Goal: Check status: Check status

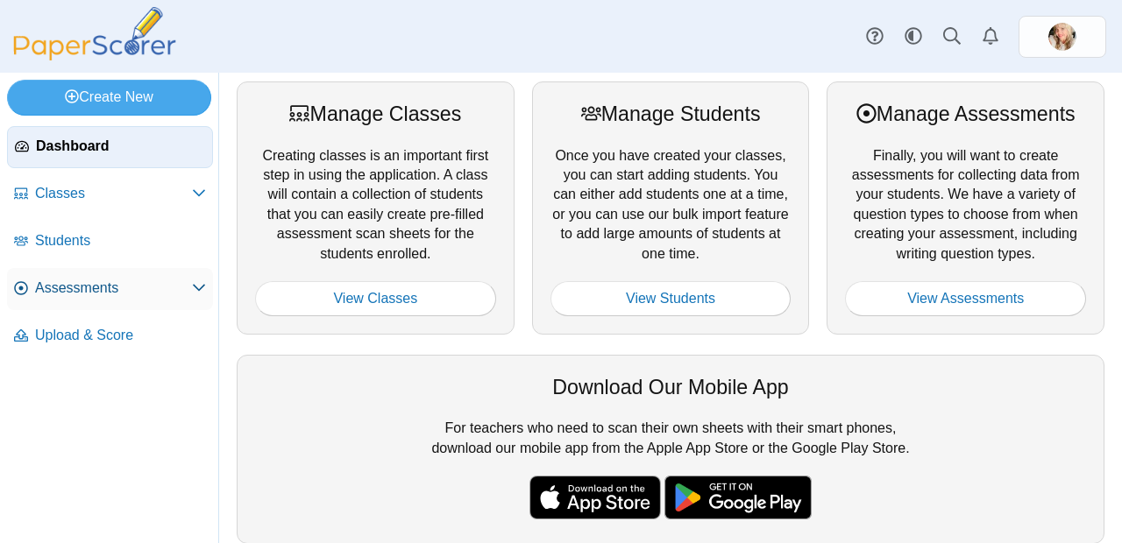
click at [98, 294] on span "Assessments" at bounding box center [113, 288] width 157 height 19
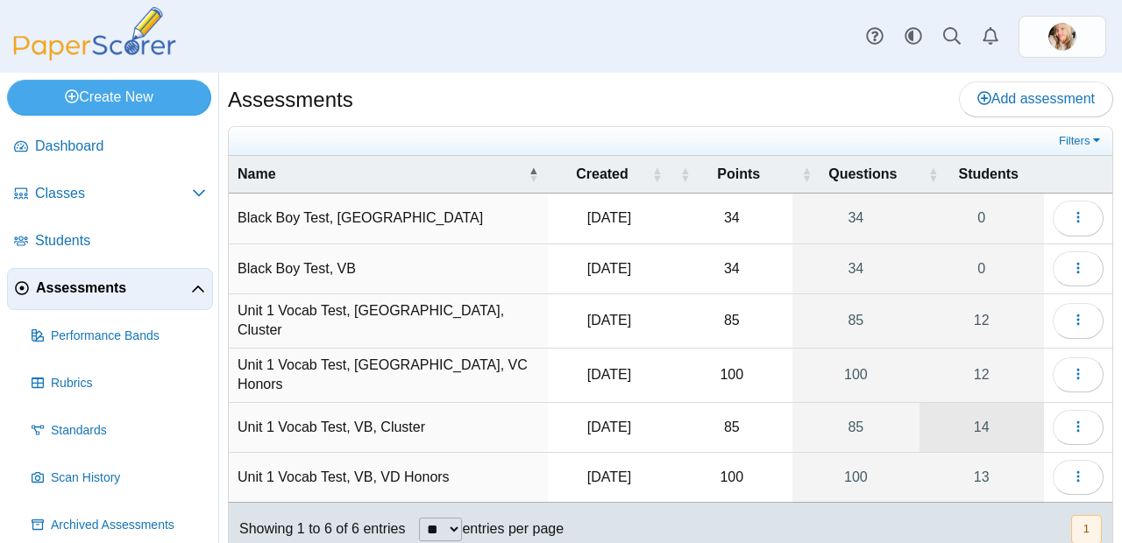
click at [973, 420] on link "14" at bounding box center [981, 427] width 124 height 49
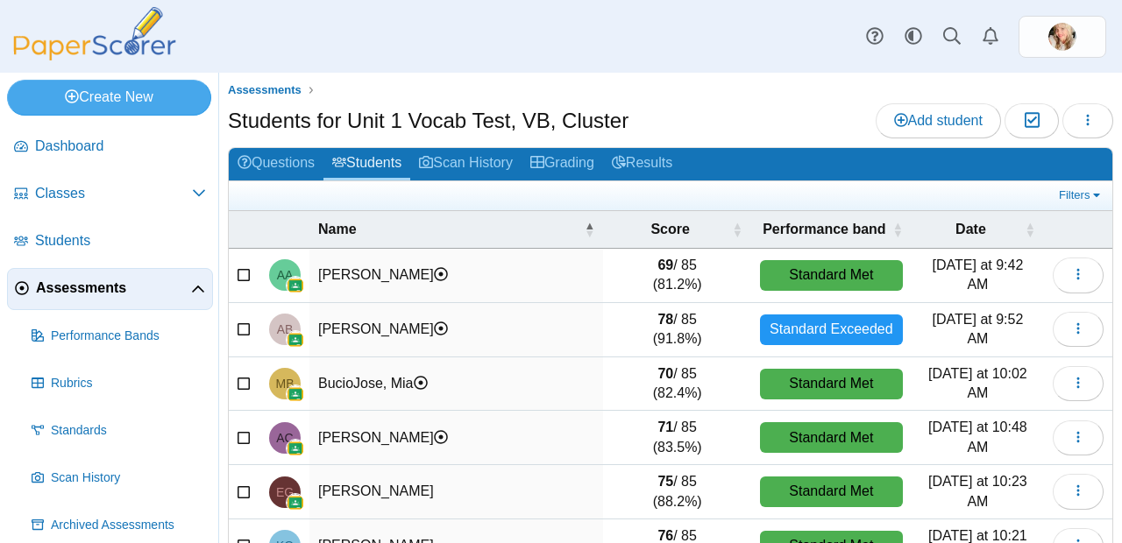
click at [87, 276] on link "Assessments" at bounding box center [110, 289] width 206 height 42
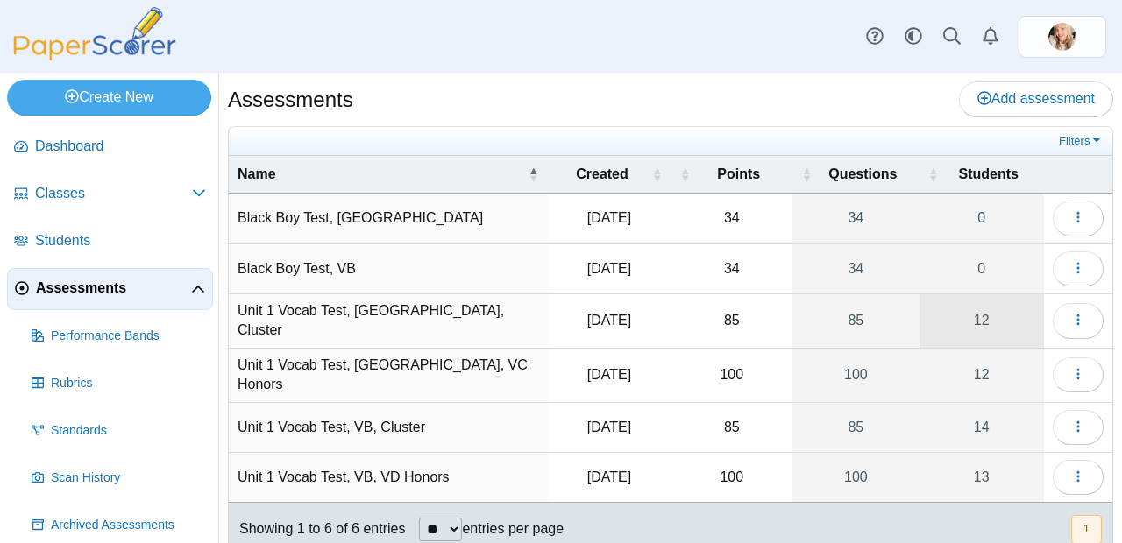
click at [984, 316] on link "12" at bounding box center [981, 320] width 124 height 53
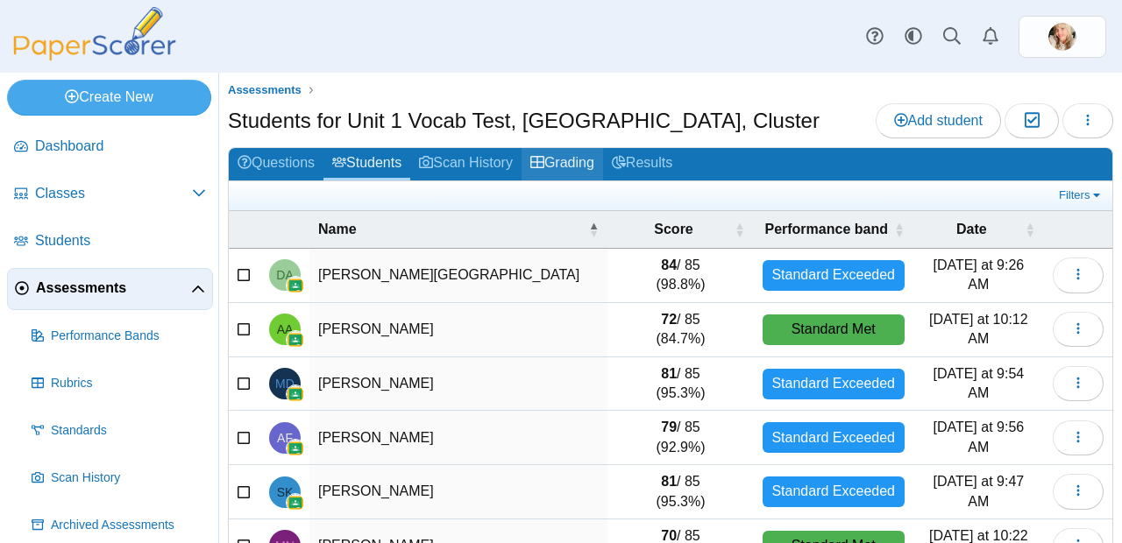
click at [603, 165] on link "Grading" at bounding box center [561, 164] width 81 height 32
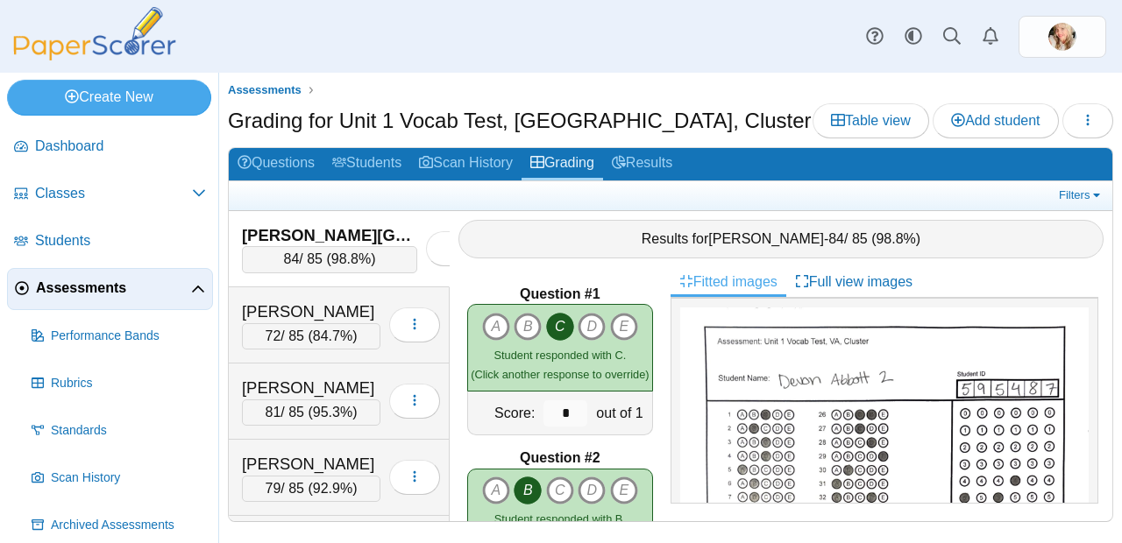
click at [337, 255] on span "98.8%" at bounding box center [350, 258] width 39 height 15
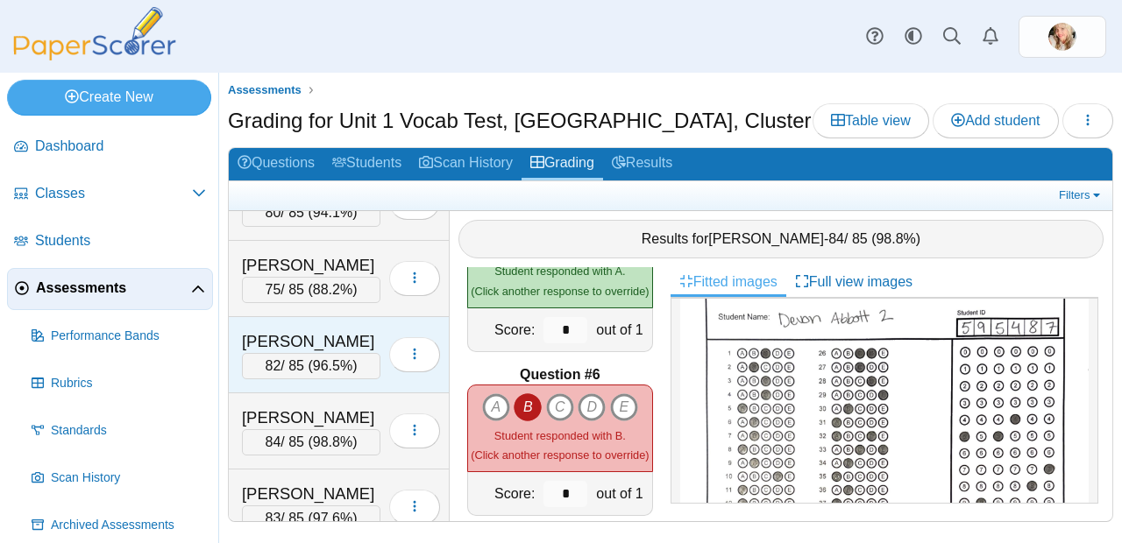
scroll to position [522, 0]
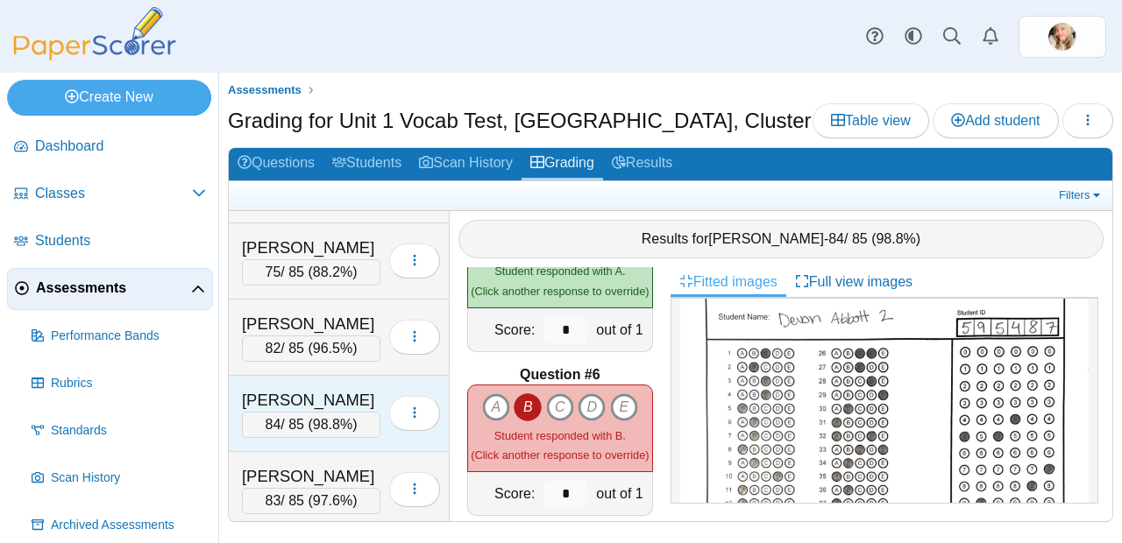
click at [320, 420] on span "98.8%" at bounding box center [332, 424] width 39 height 15
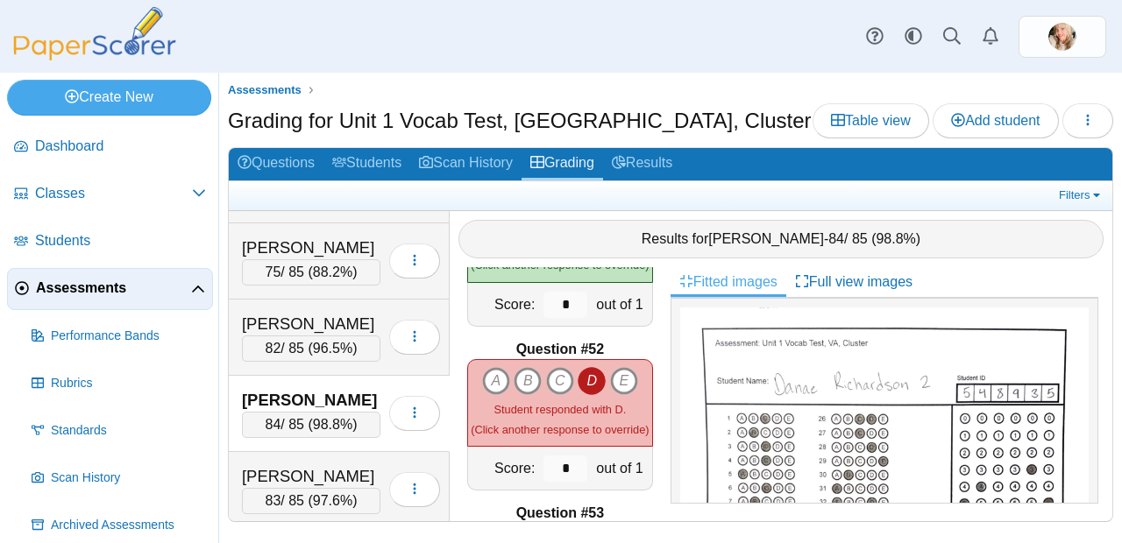
scroll to position [8319, 0]
click at [280, 151] on link "Questions" at bounding box center [276, 164] width 95 height 32
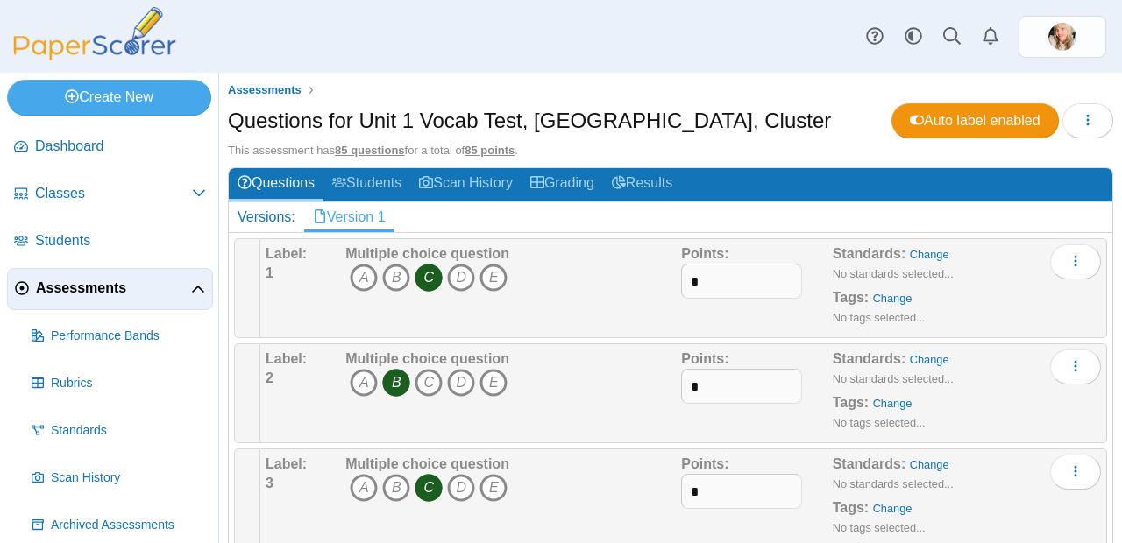
click at [111, 58] on img at bounding box center [94, 33] width 175 height 53
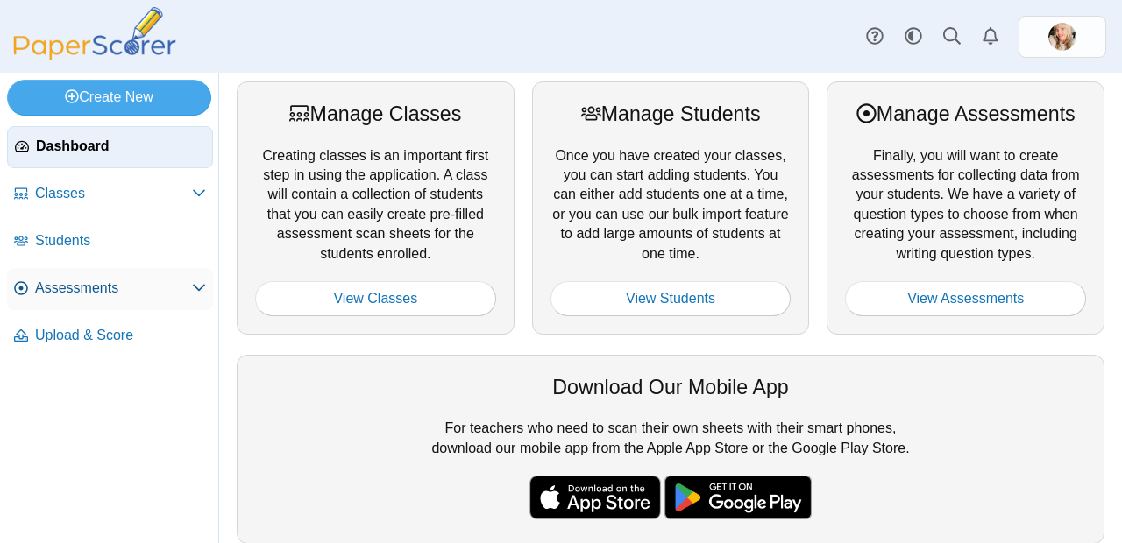
click at [57, 295] on span "Assessments" at bounding box center [113, 288] width 157 height 19
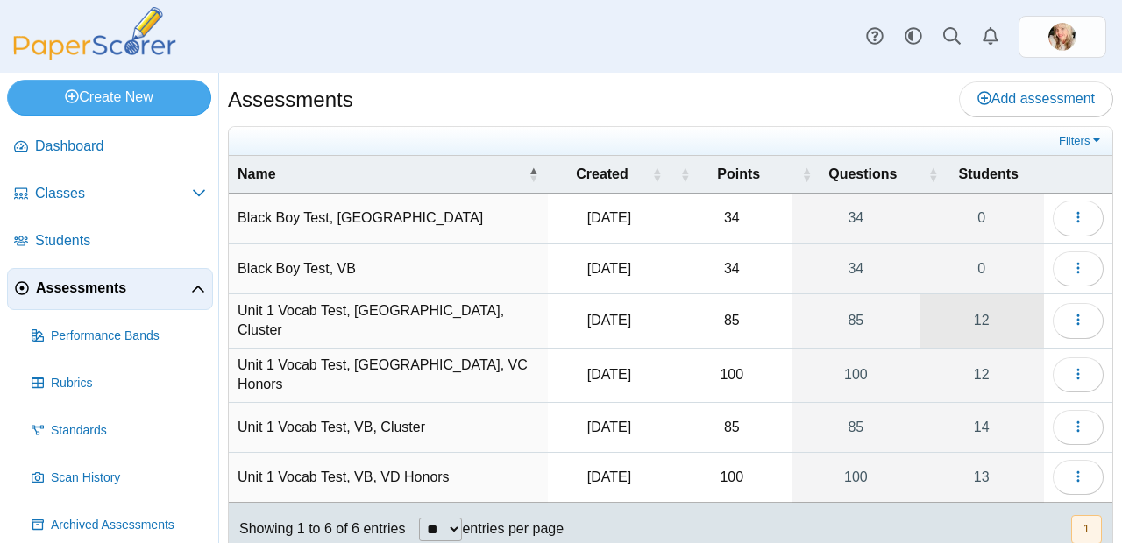
click at [949, 311] on link "12" at bounding box center [981, 320] width 124 height 53
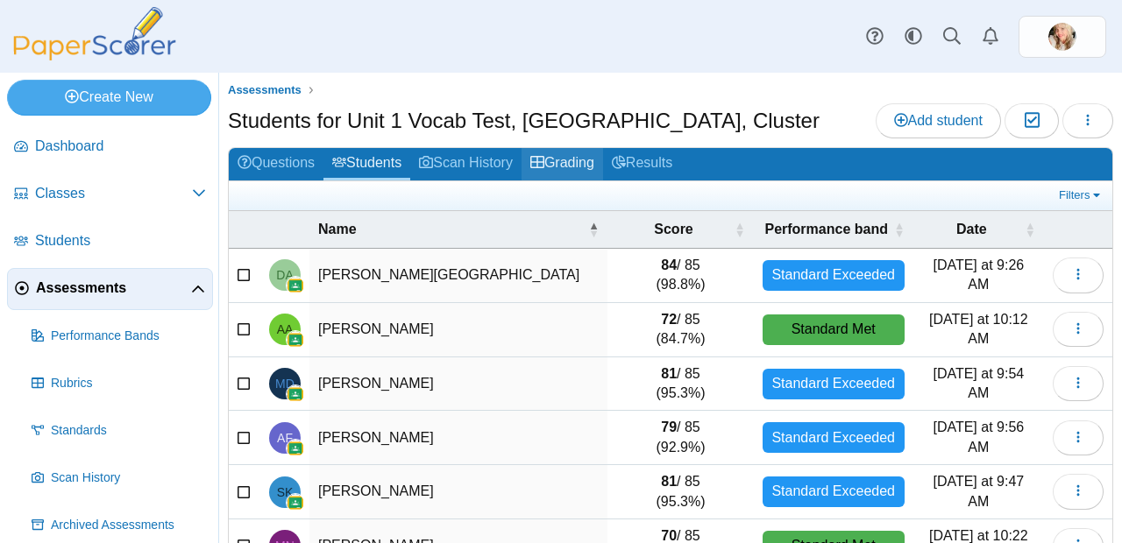
click at [599, 163] on link "Grading" at bounding box center [561, 164] width 81 height 32
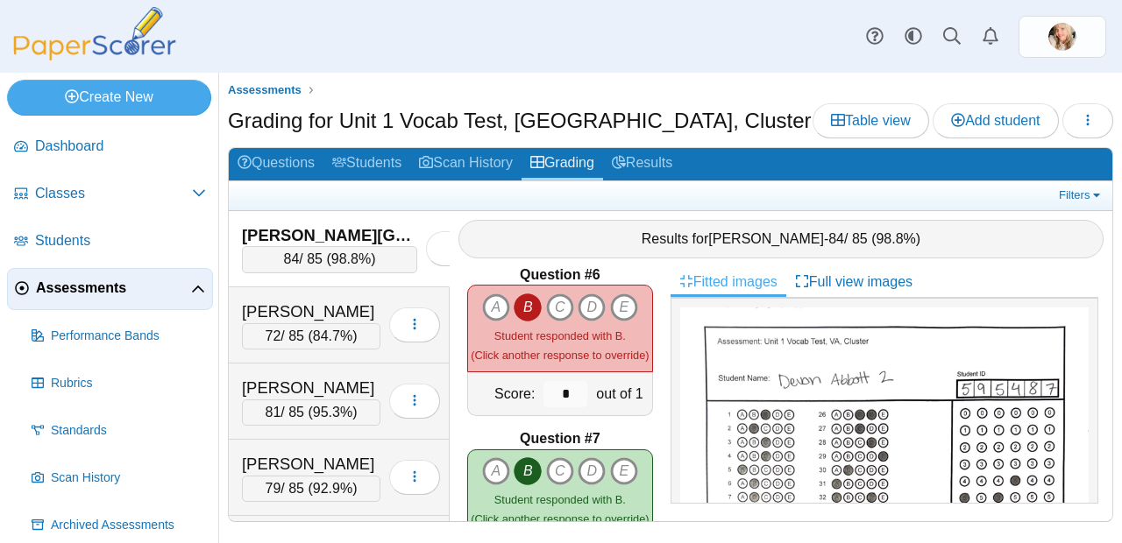
scroll to position [732, 0]
